Goal: Communication & Community: Answer question/provide support

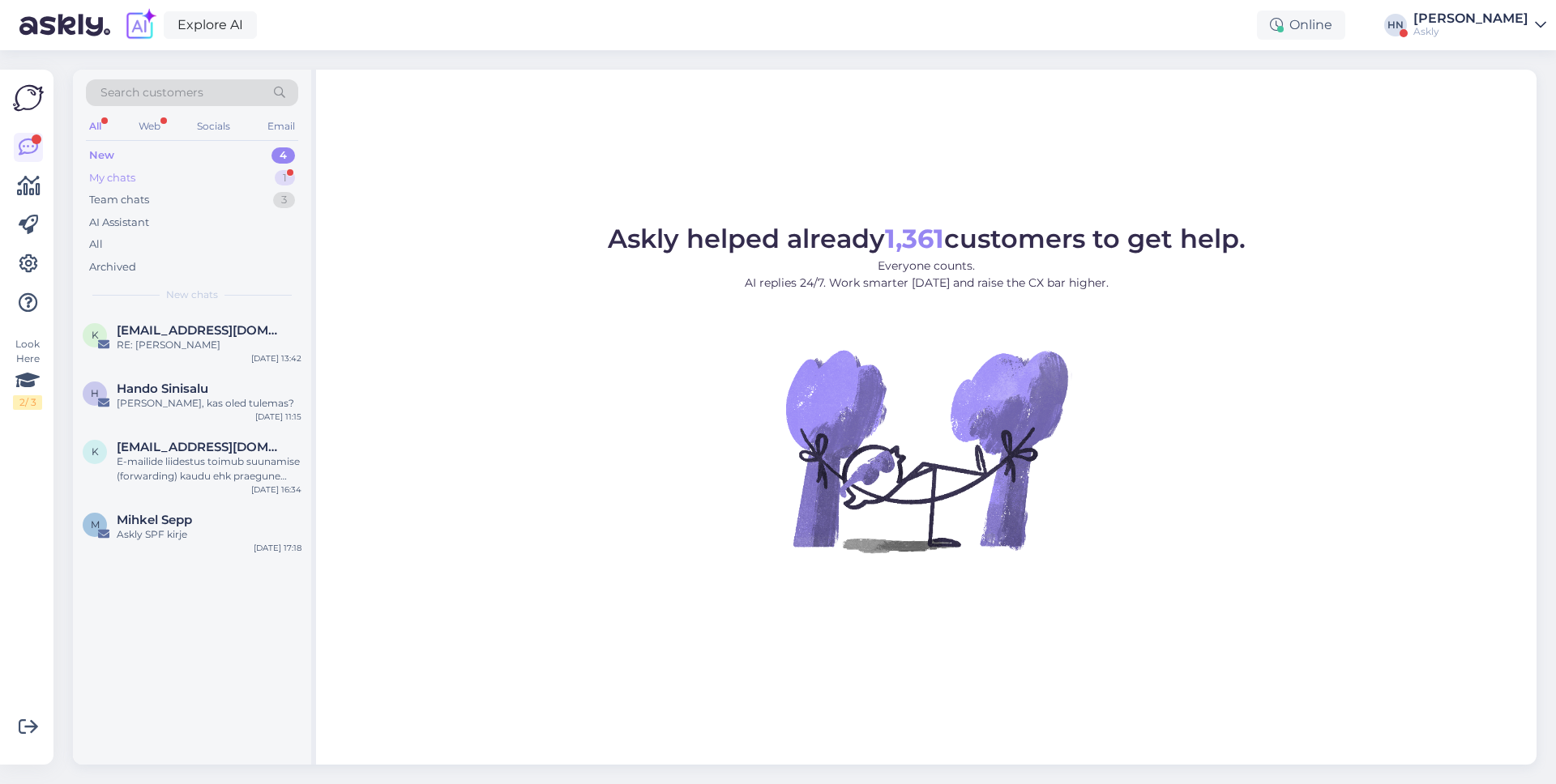
click at [243, 180] on div "My chats 1" at bounding box center [192, 177] width 212 height 22
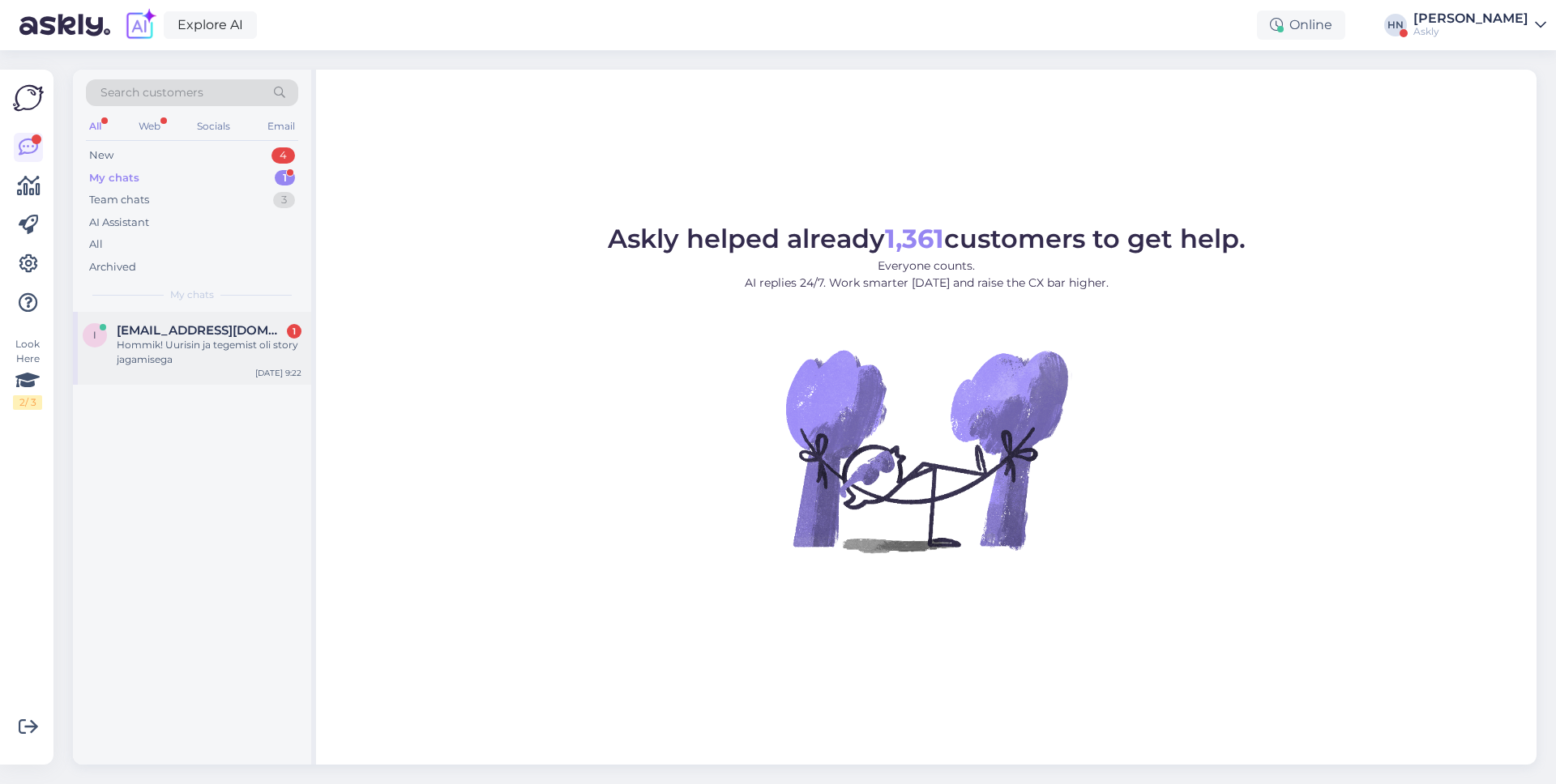
click at [230, 331] on span "info@mybreden.com" at bounding box center [201, 331] width 169 height 14
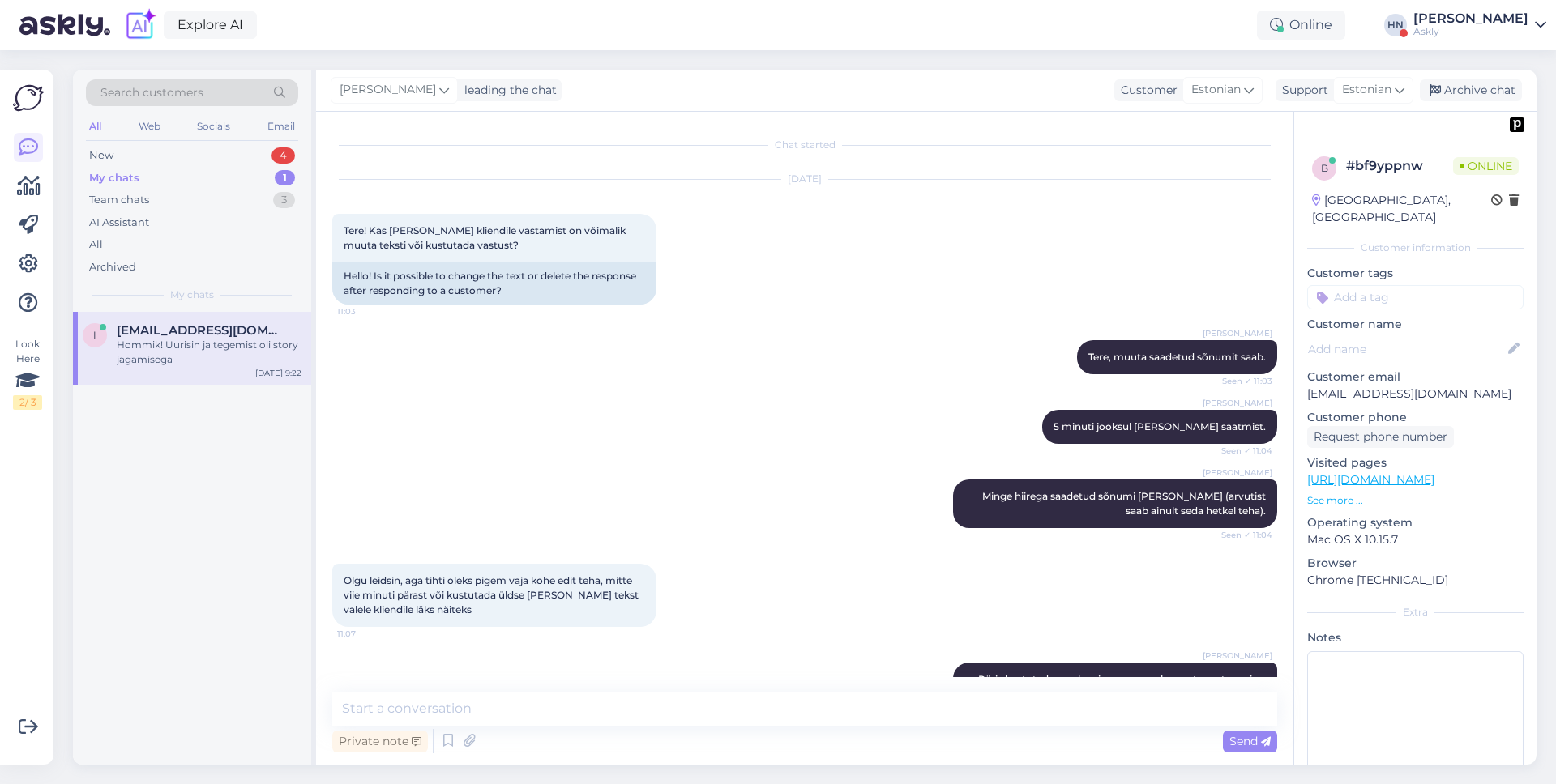
scroll to position [4250, 0]
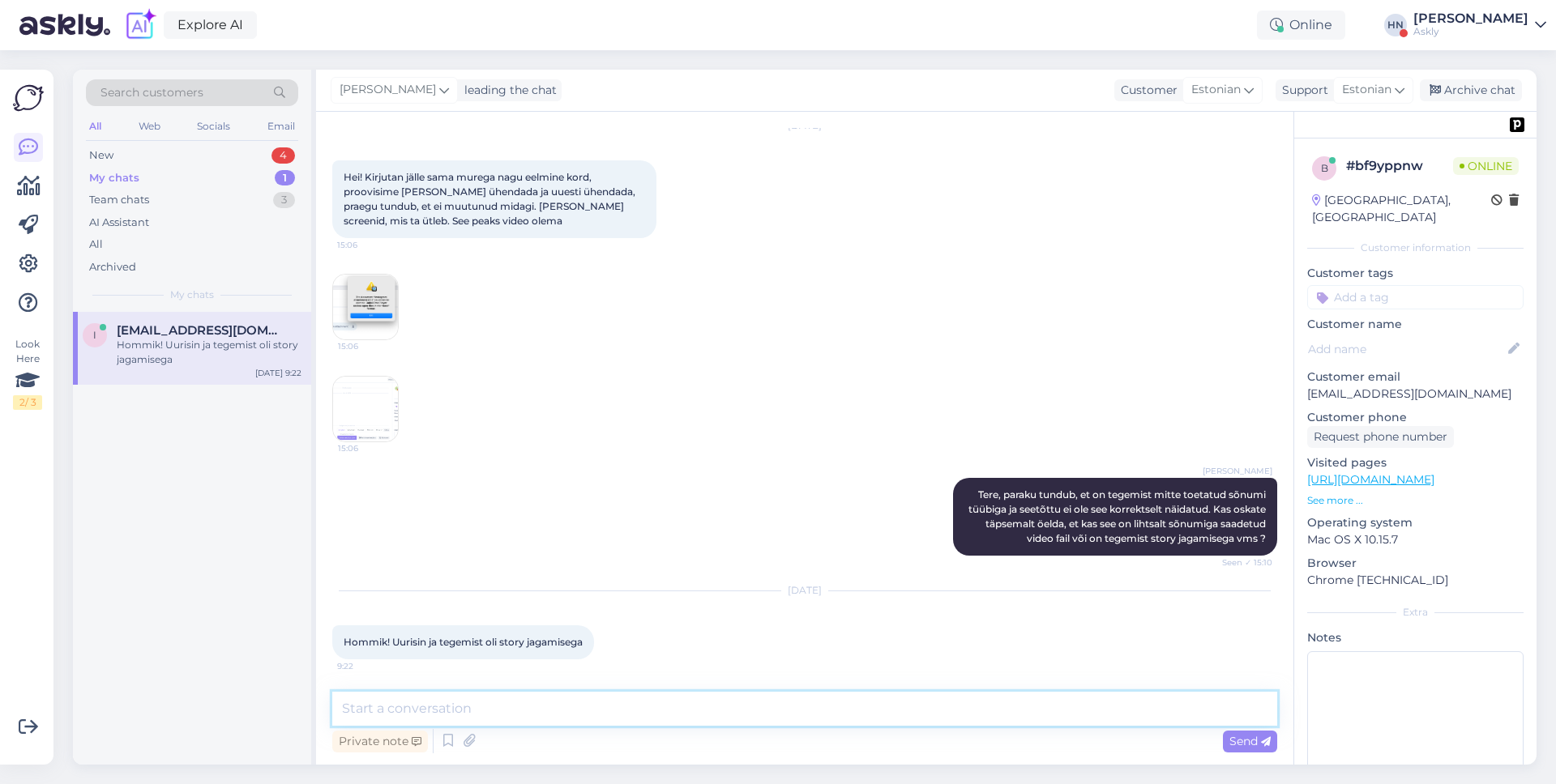
click at [446, 704] on textarea at bounding box center [805, 709] width 945 height 34
click at [592, 715] on textarea "Tere. Aitäh info eest. Uurime täpsemalt, et mida me saaks teisiti teh" at bounding box center [805, 709] width 945 height 34
click at [598, 705] on textarea "Tere. Aitäh info eest. Uurime täpsemalt, et mida me saaks teisiti teh" at bounding box center [805, 709] width 945 height 34
click at [610, 705] on textarea "Tere. Aitäh info eest. Uurime täpsemalt, et mida me saaks teisiti teh" at bounding box center [805, 709] width 945 height 34
type textarea "Tere. Aitäh info eest. Uurime täpsemalt, et kuidas olukorda lahendada saaks."
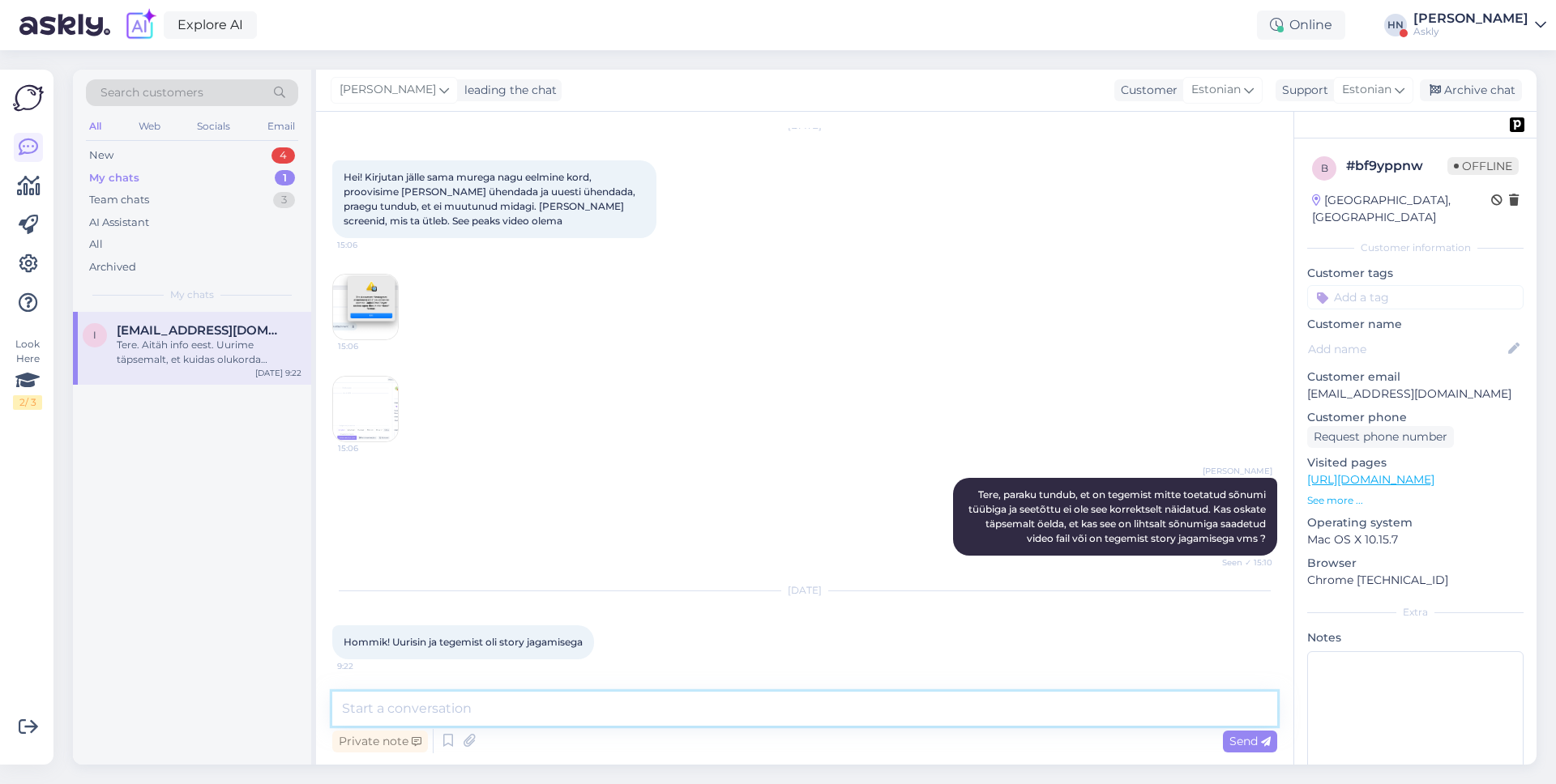
scroll to position [4334, 0]
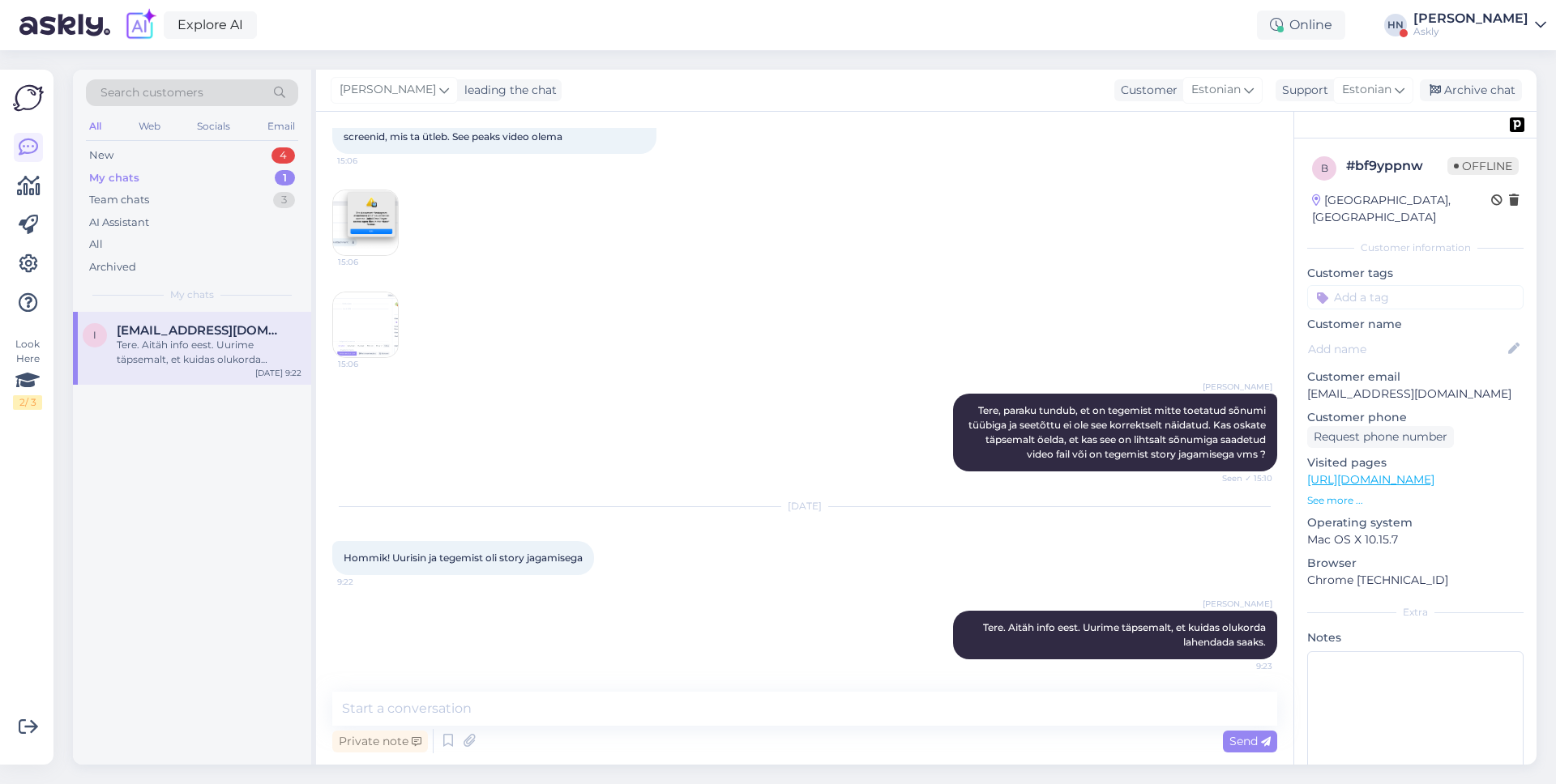
click at [688, 555] on div "Oct 9 2025 Hommik! Uurisin ja tegemist oli story jagamisega 9:22" at bounding box center [805, 541] width 945 height 104
click at [177, 249] on div "All" at bounding box center [192, 244] width 212 height 22
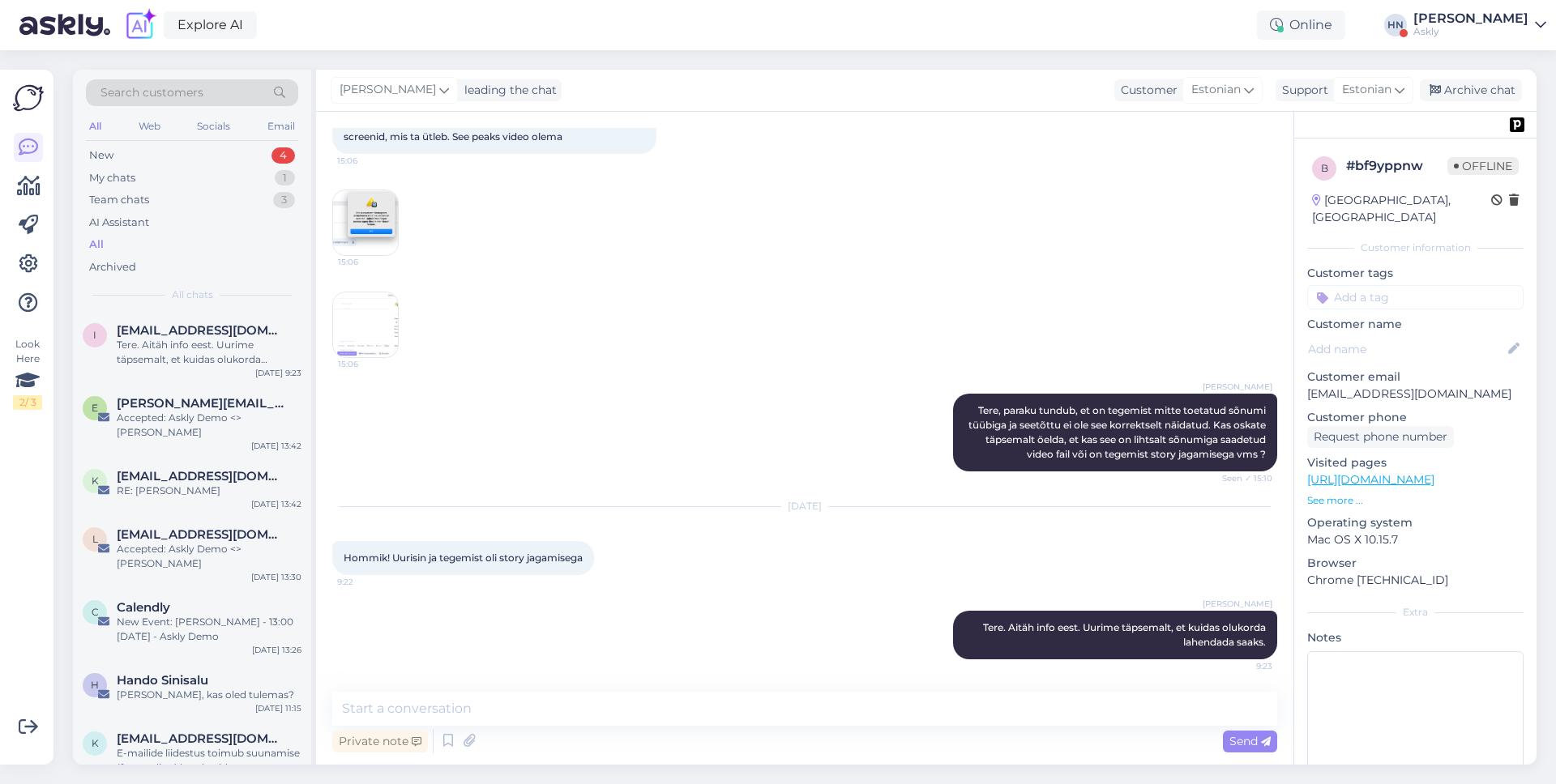
click at [177, 249] on div "All" at bounding box center [192, 244] width 212 height 22
click at [1446, 13] on div "[PERSON_NAME]" at bounding box center [1471, 19] width 115 height 13
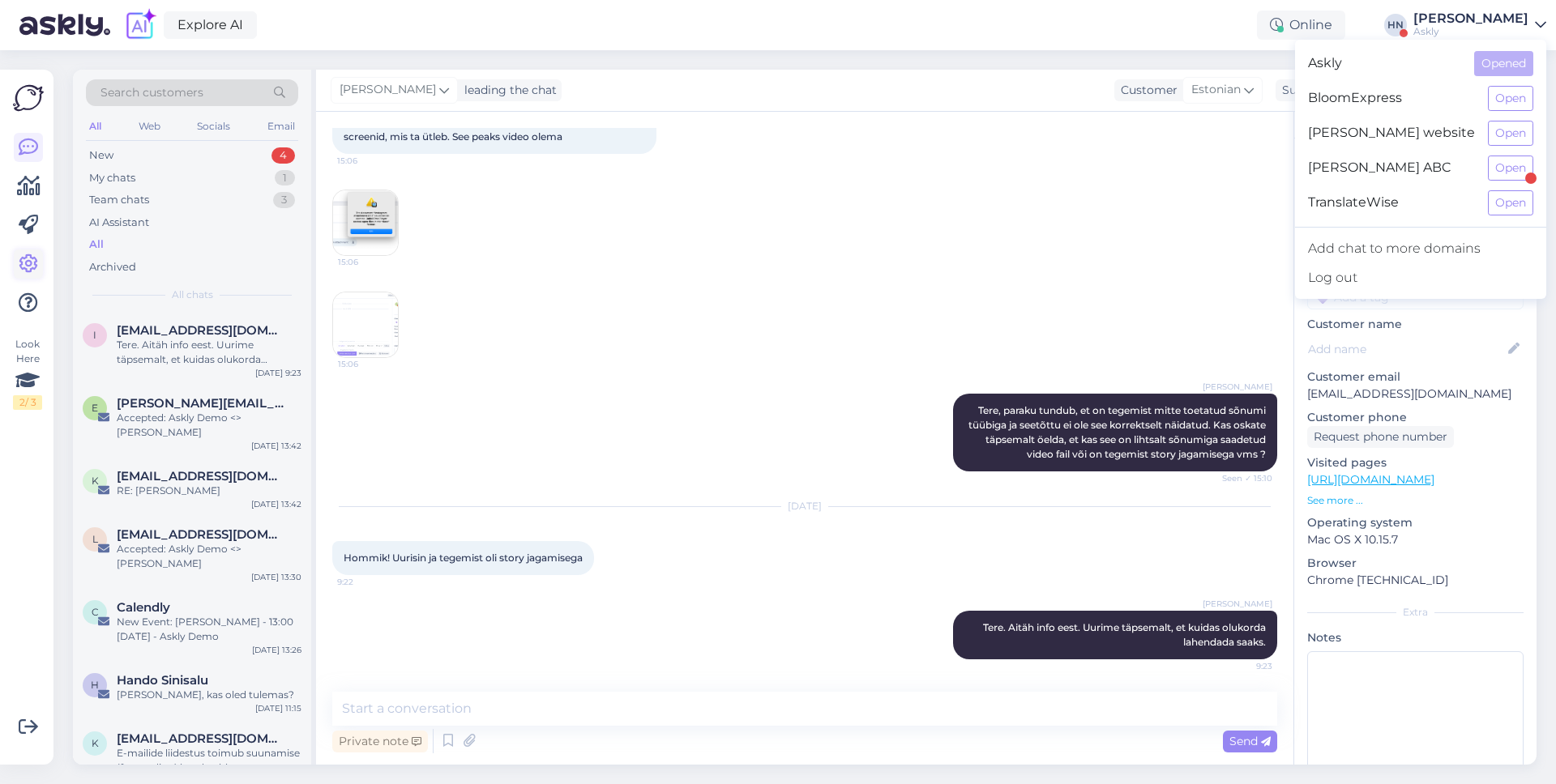
click at [28, 258] on icon at bounding box center [29, 264] width 20 height 20
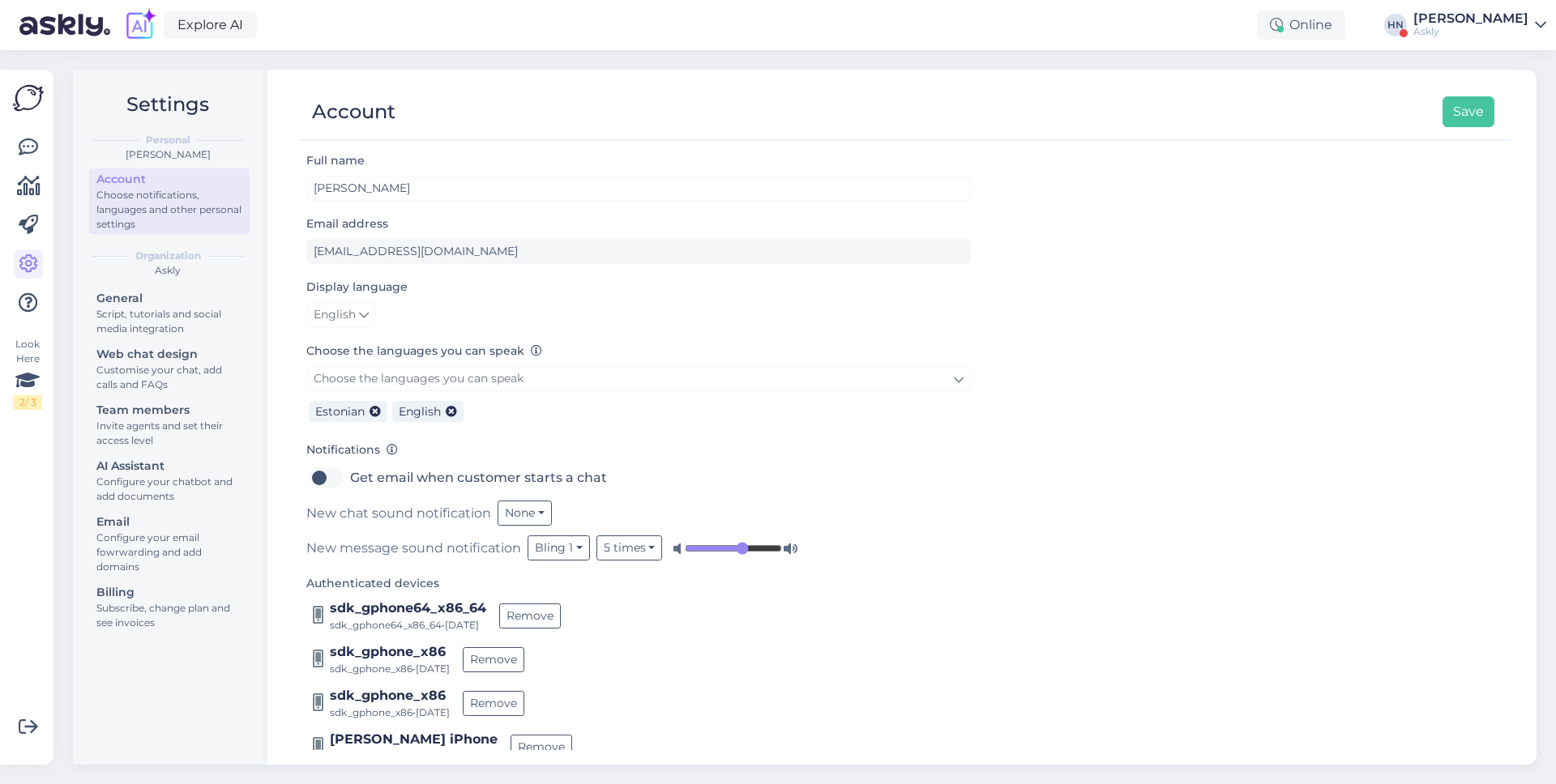
click at [1458, 15] on div "[PERSON_NAME]" at bounding box center [1471, 19] width 115 height 13
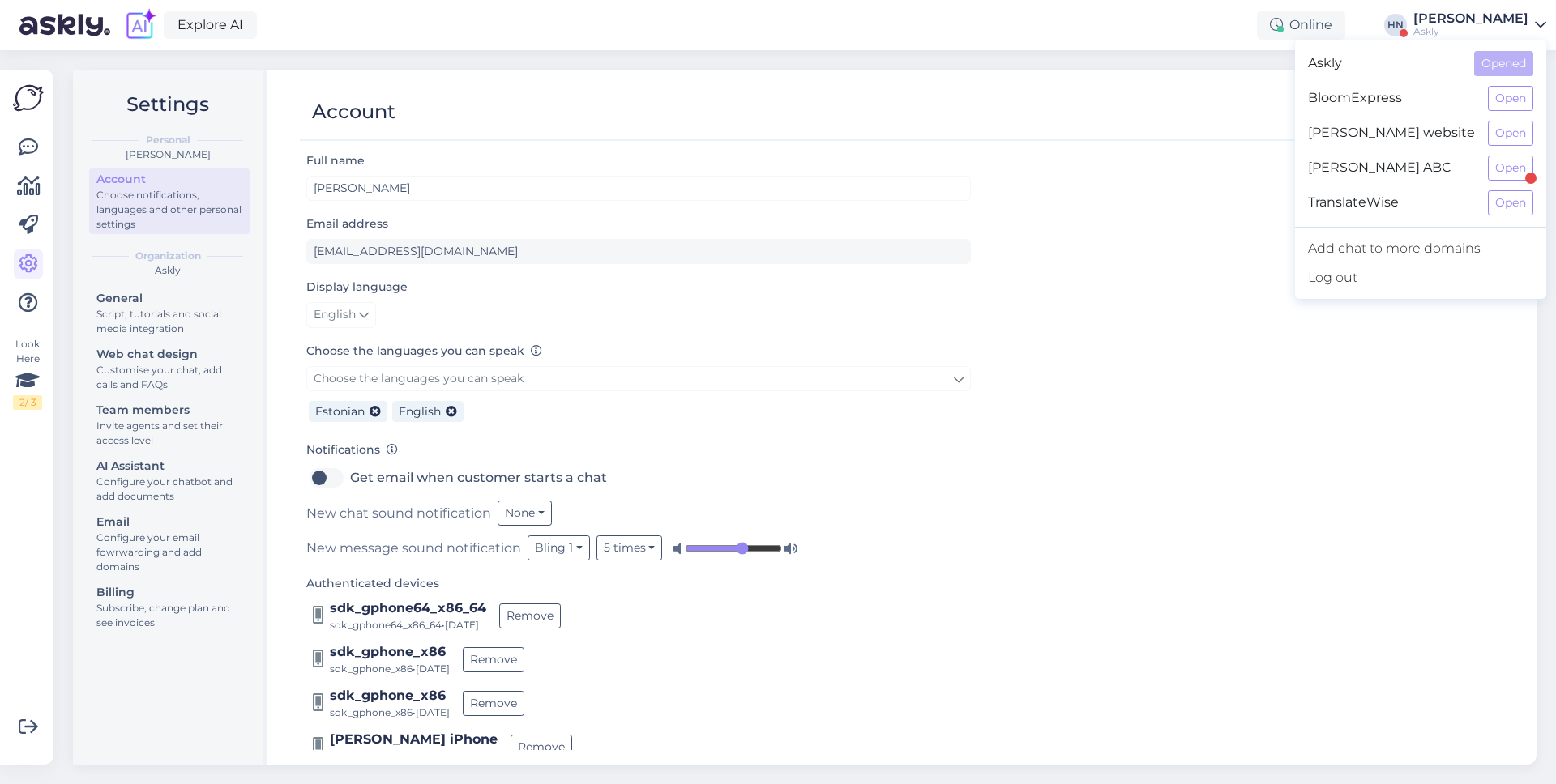
click at [1122, 43] on div "Explore AI Online HN Hans Niinemäe Askly Askly Opened BloomExpress Open Hans Ni…" at bounding box center [778, 25] width 1556 height 50
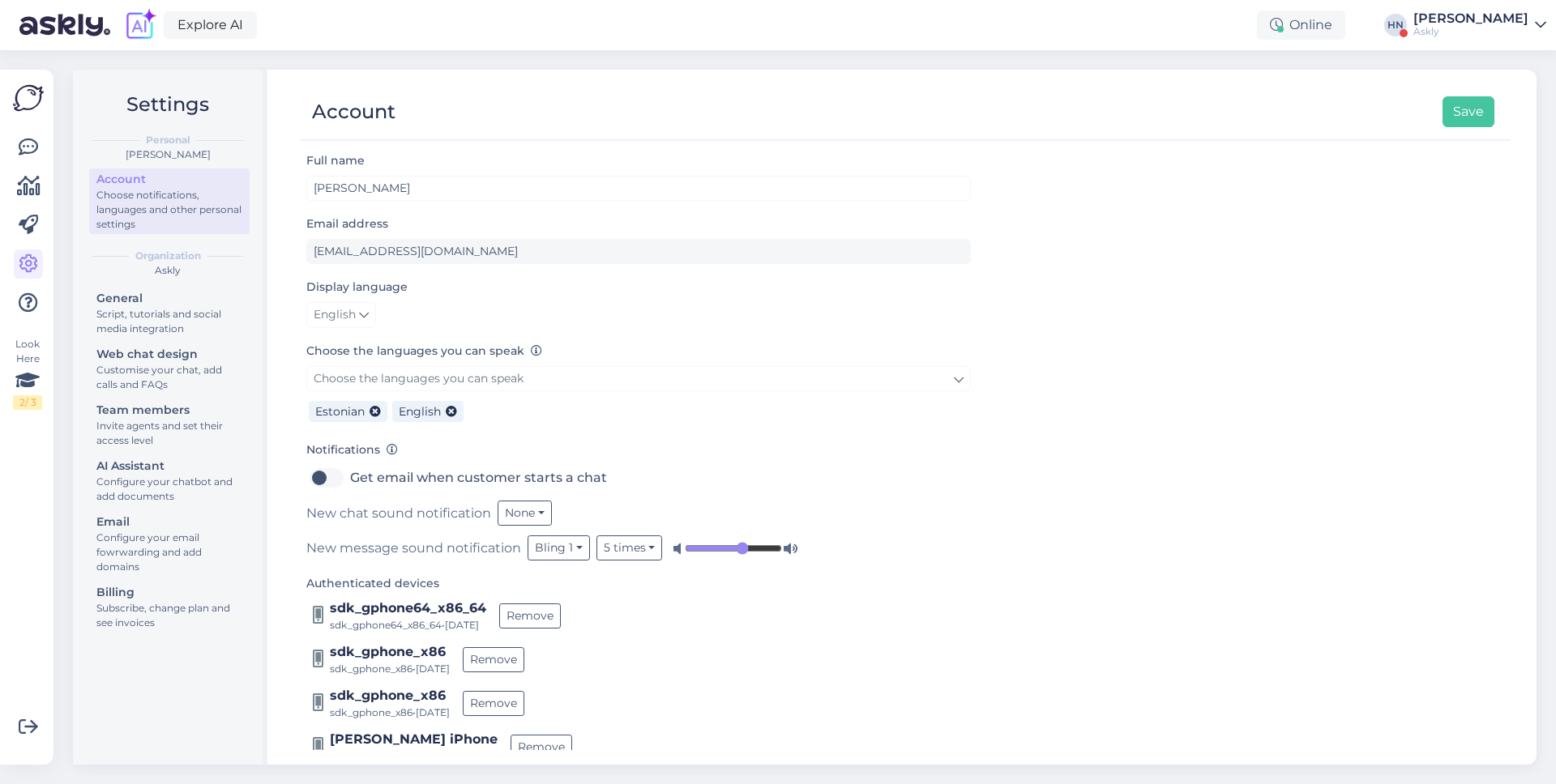
click at [54, 124] on div "Look Here 2 / 3 Get more Your checklist to get more value from Askly. Close Con…" at bounding box center [31, 417] width 64 height 734
click at [23, 152] on icon at bounding box center [29, 148] width 20 height 20
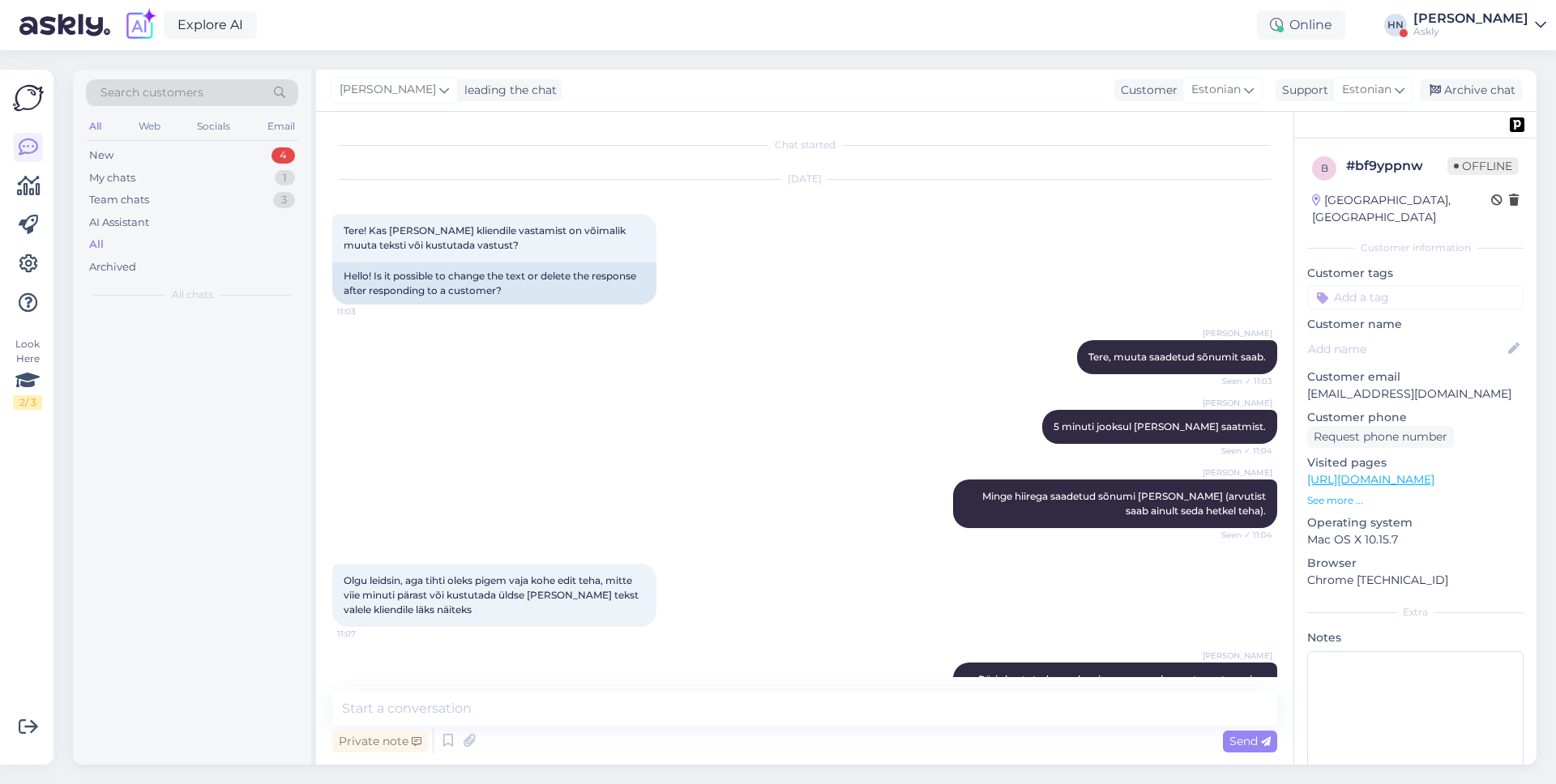
scroll to position [4334, 0]
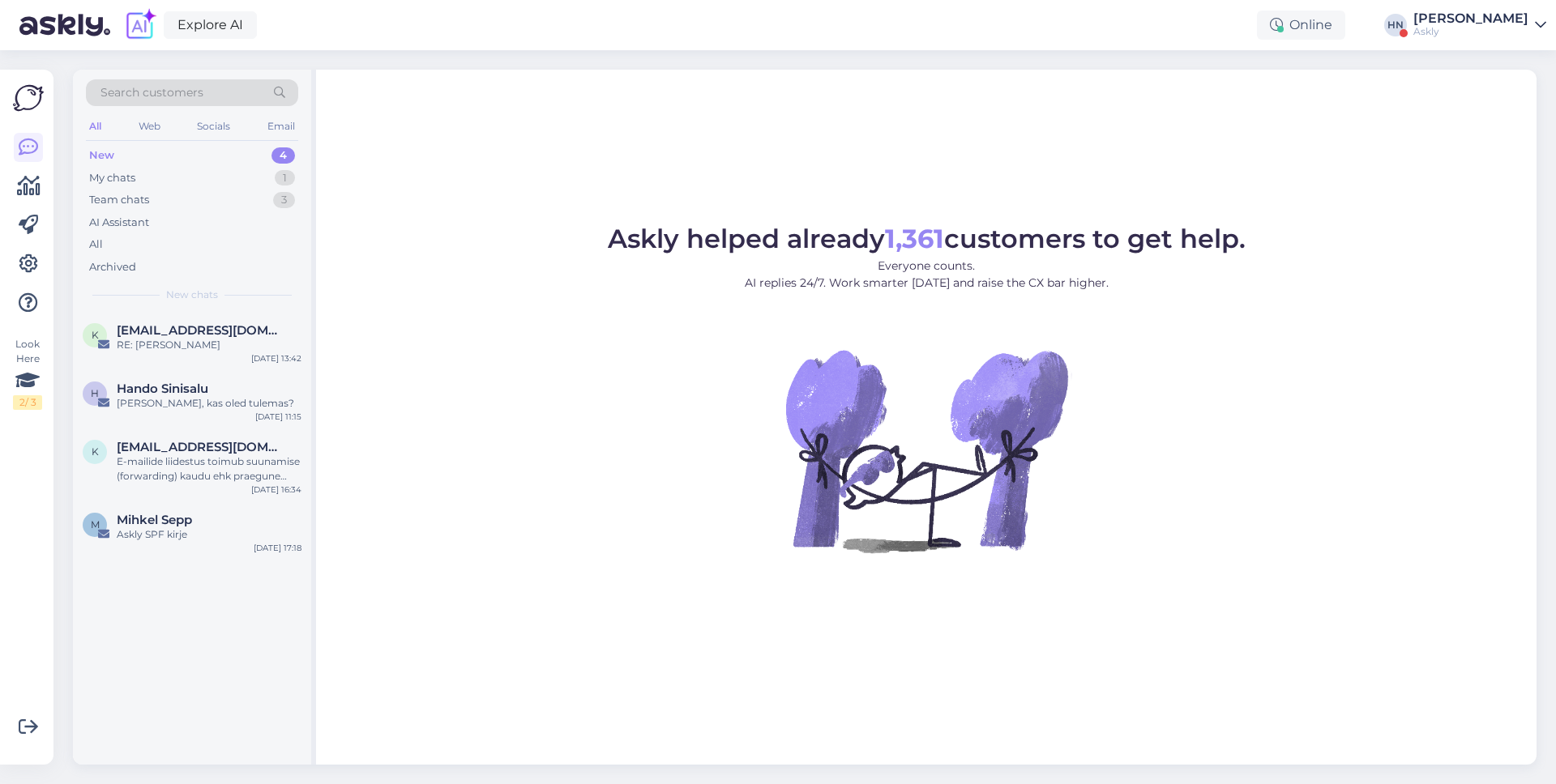
click at [374, 208] on div "Askly helped already 1,361 customers to get help. Everyone counts. AI replies 2…" at bounding box center [927, 418] width 1221 height 695
